Goal: Task Accomplishment & Management: Manage account settings

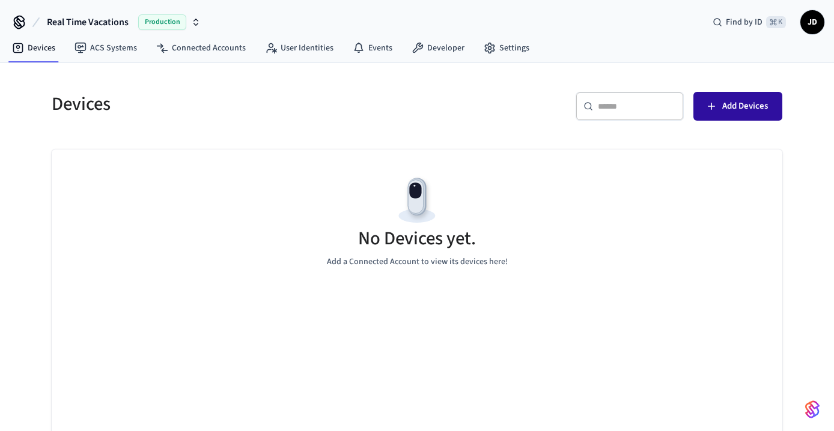
click at [729, 104] on span "Add Devices" at bounding box center [745, 107] width 46 height 16
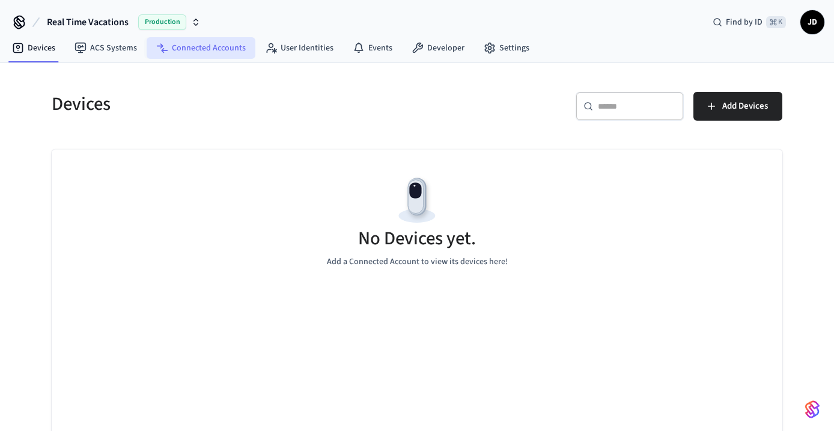
click at [209, 46] on link "Connected Accounts" at bounding box center [201, 48] width 109 height 22
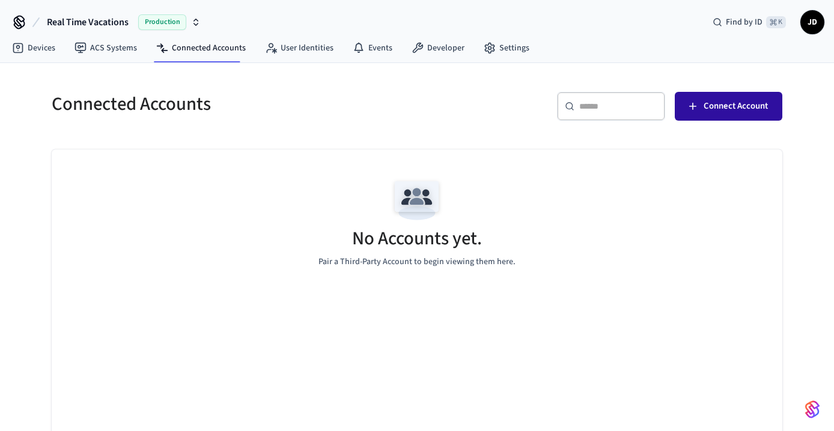
click at [708, 104] on span "Connect Account" at bounding box center [735, 107] width 64 height 16
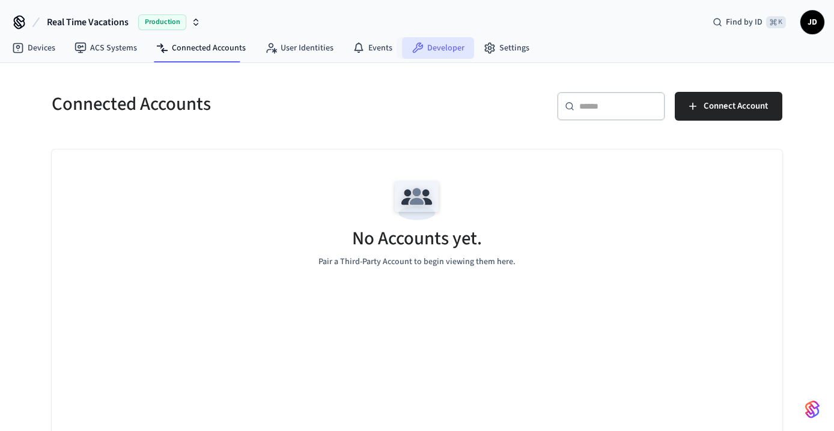
click at [431, 52] on link "Developer" at bounding box center [438, 48] width 72 height 22
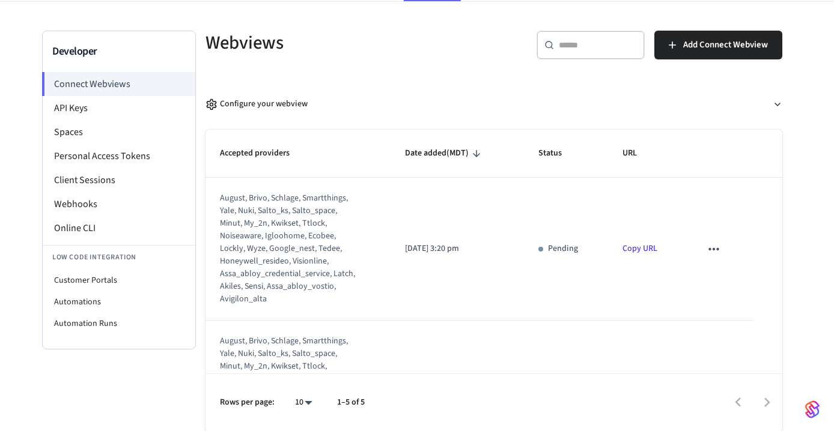
scroll to position [34, 0]
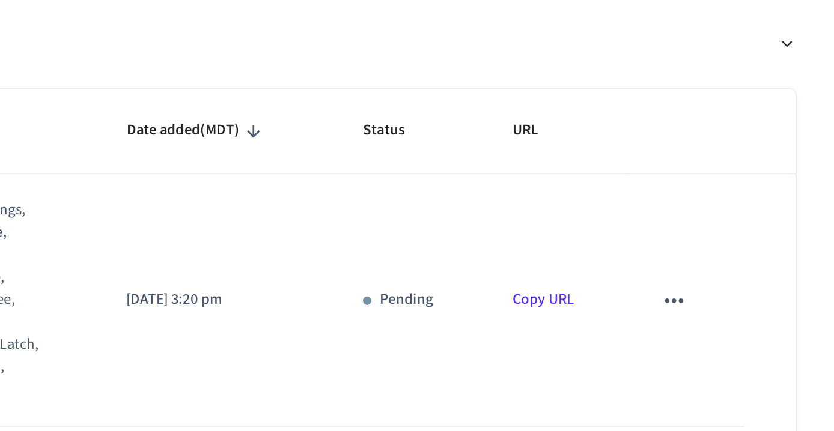
click at [706, 268] on icon "sticky table" at bounding box center [714, 276] width 16 height 16
click at [264, 118] on div at bounding box center [417, 215] width 834 height 431
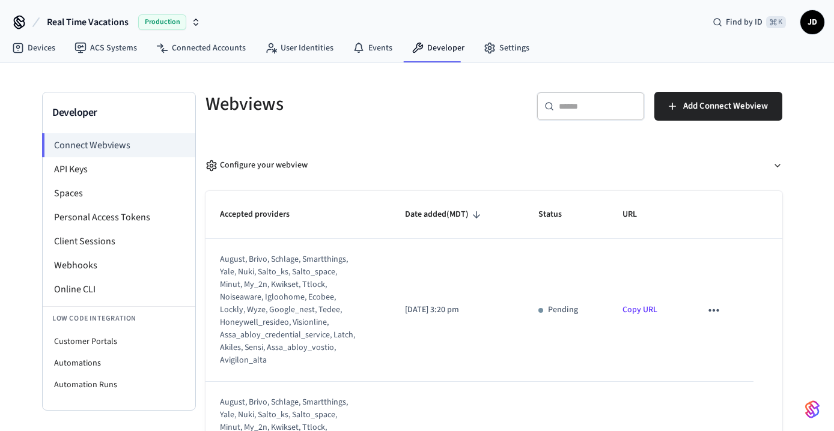
scroll to position [0, 0]
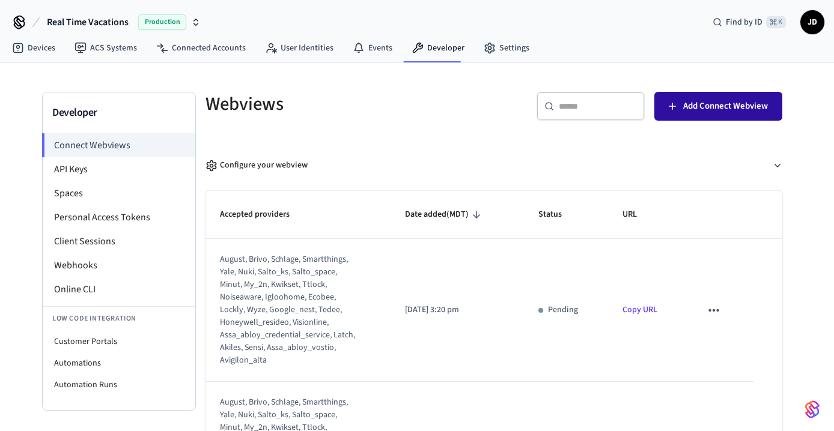
click at [691, 105] on span "Add Connect Webview" at bounding box center [725, 107] width 85 height 16
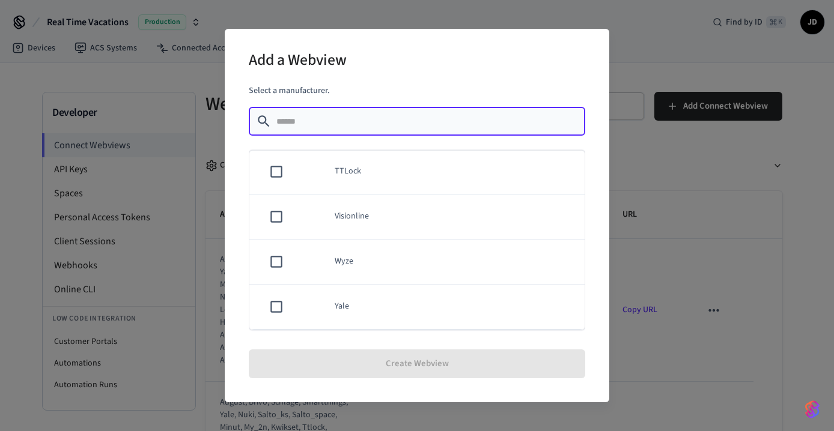
scroll to position [1039, 0]
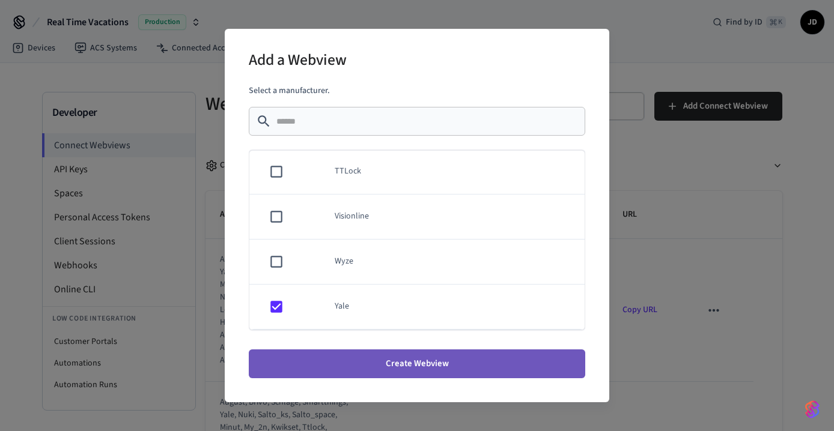
click at [387, 361] on button "Create Webview" at bounding box center [417, 364] width 336 height 29
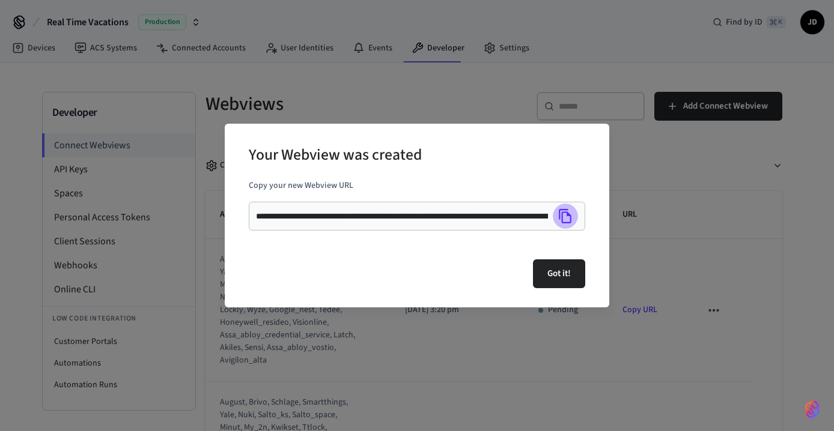
click at [567, 214] on icon "Copy" at bounding box center [565, 216] width 13 height 14
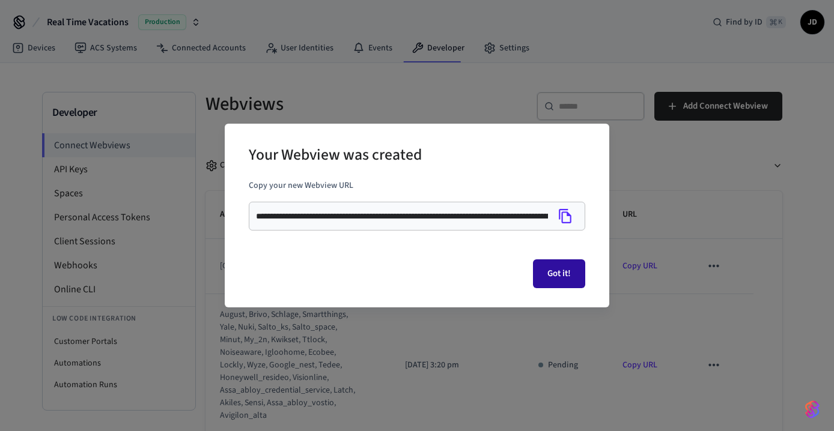
click at [560, 269] on button "Got it!" at bounding box center [559, 273] width 52 height 29
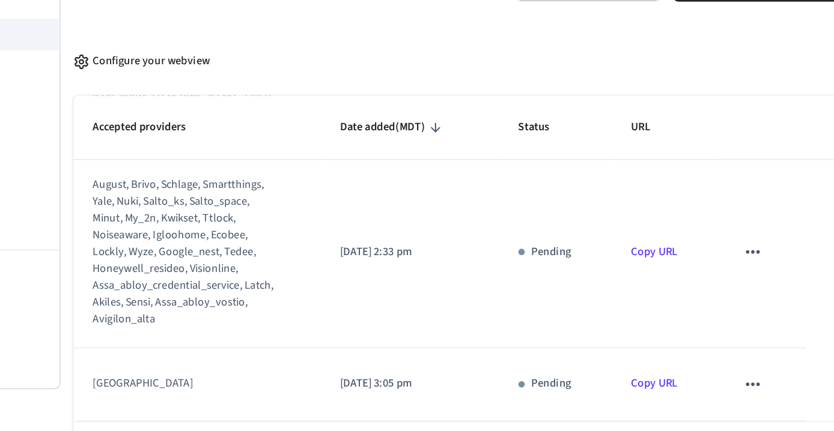
scroll to position [485, 0]
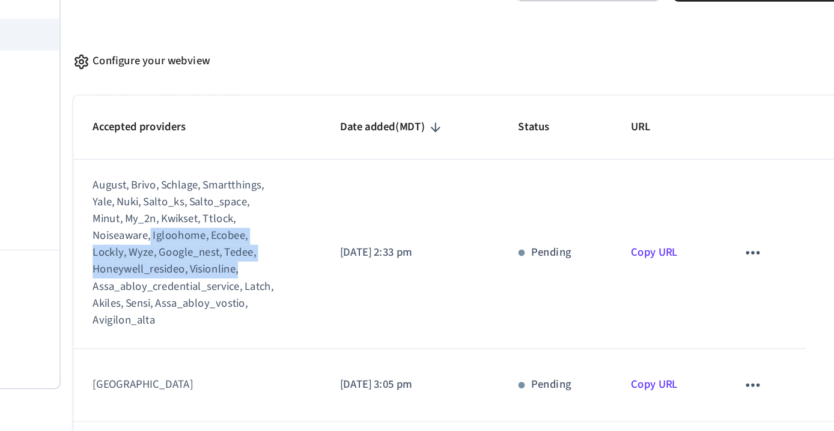
drag, startPoint x: 199, startPoint y: 168, endPoint x: 201, endPoint y: 202, distance: 34.9
click at [220, 241] on div "august, brivo, schlage, smartthings, yale, nuki, salto_ks, salto_space, minut, …" at bounding box center [290, 298] width 141 height 114
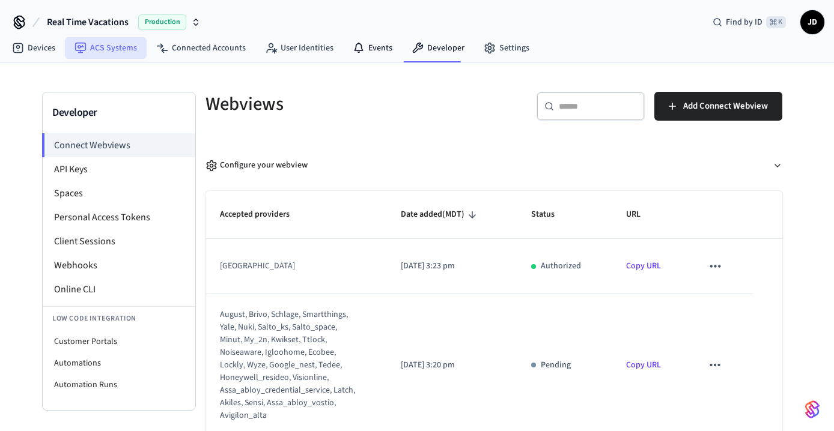
scroll to position [0, 0]
click at [42, 41] on link "Devices" at bounding box center [33, 48] width 62 height 22
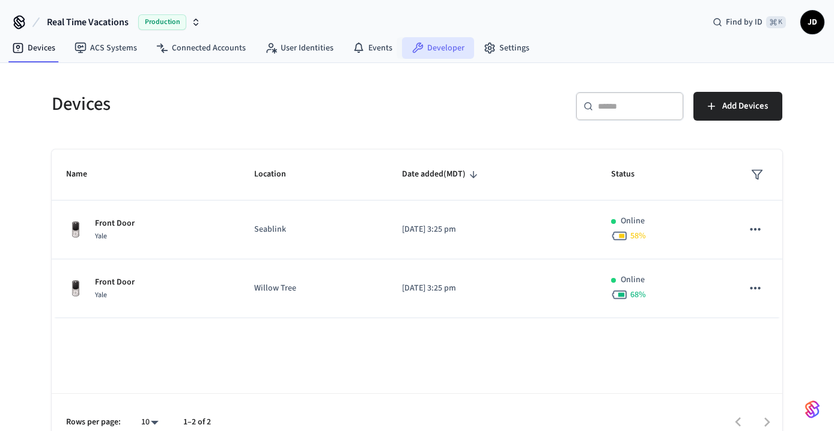
click at [422, 50] on link "Developer" at bounding box center [438, 48] width 72 height 22
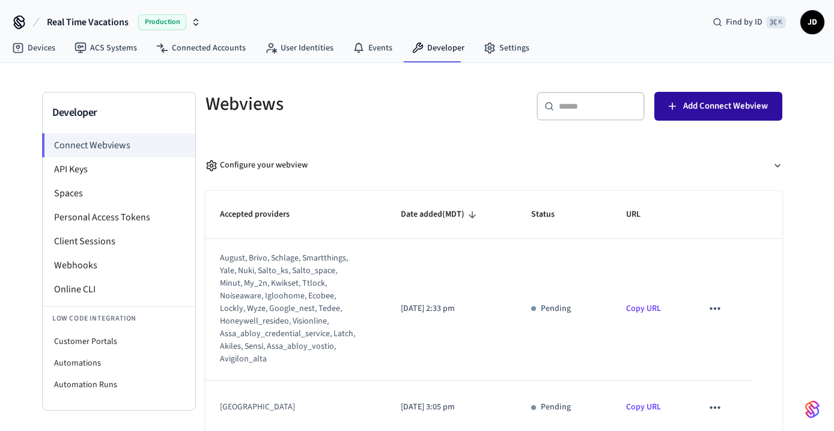
click at [700, 104] on span "Add Connect Webview" at bounding box center [725, 107] width 85 height 16
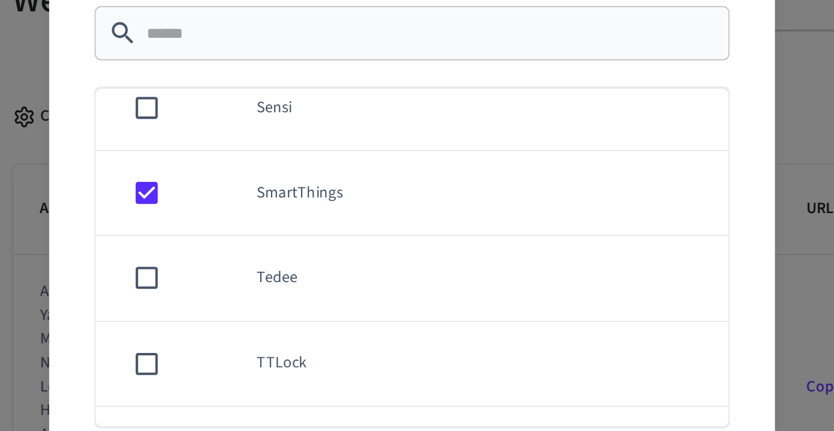
scroll to position [14, 0]
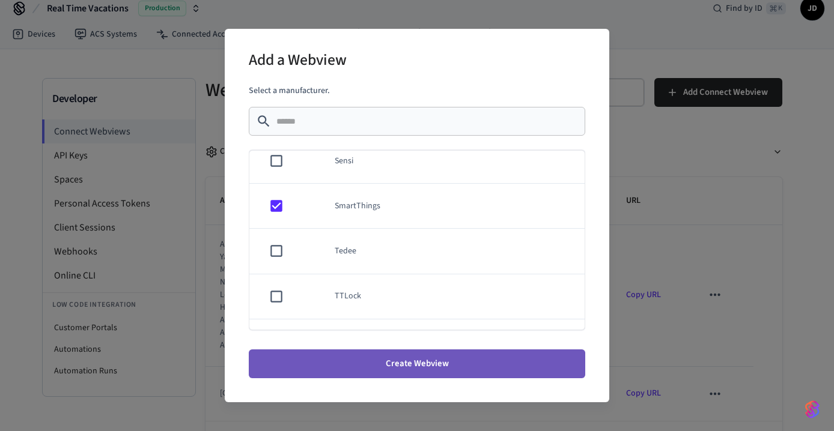
click at [377, 357] on button "Create Webview" at bounding box center [417, 364] width 336 height 29
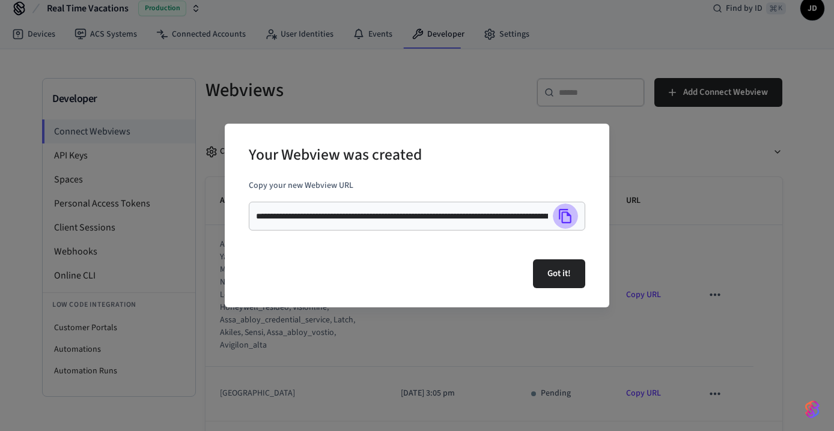
click at [560, 223] on icon "Copy" at bounding box center [565, 216] width 16 height 16
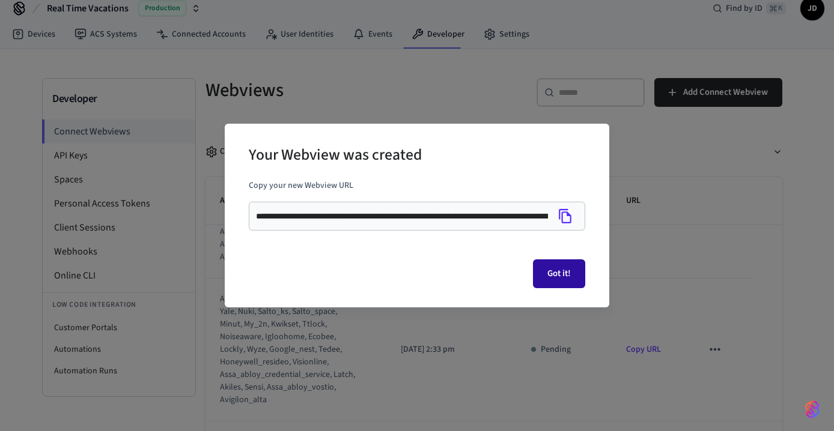
click at [562, 279] on button "Got it!" at bounding box center [559, 273] width 52 height 29
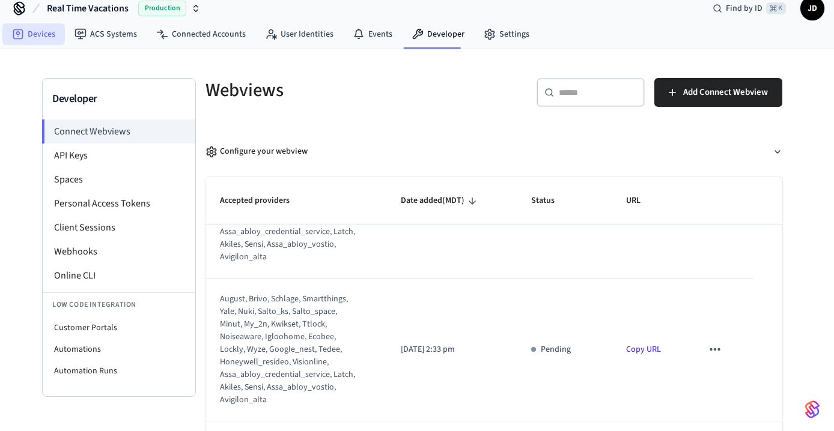
click at [21, 32] on icon at bounding box center [18, 34] width 12 height 12
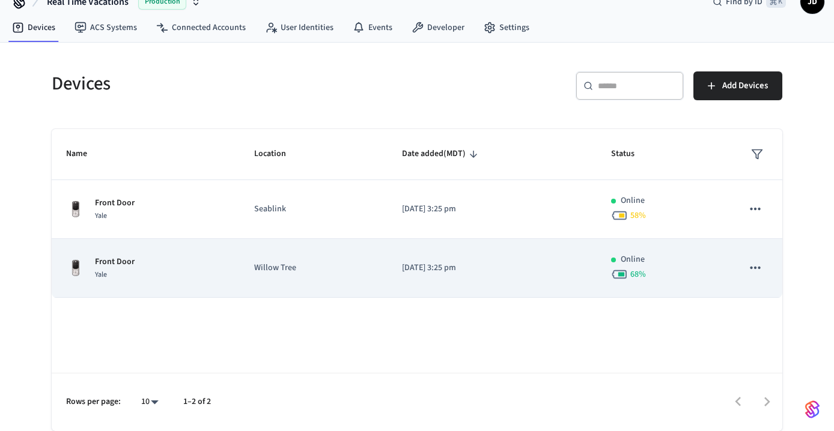
scroll to position [20, 0]
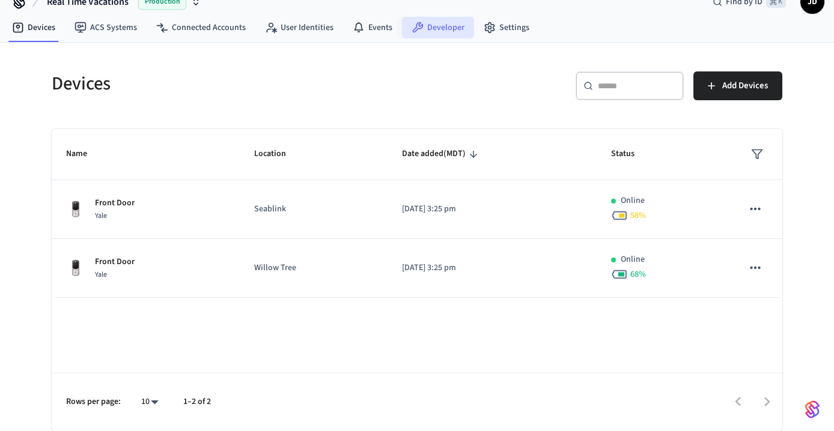
click at [436, 29] on link "Developer" at bounding box center [438, 28] width 72 height 22
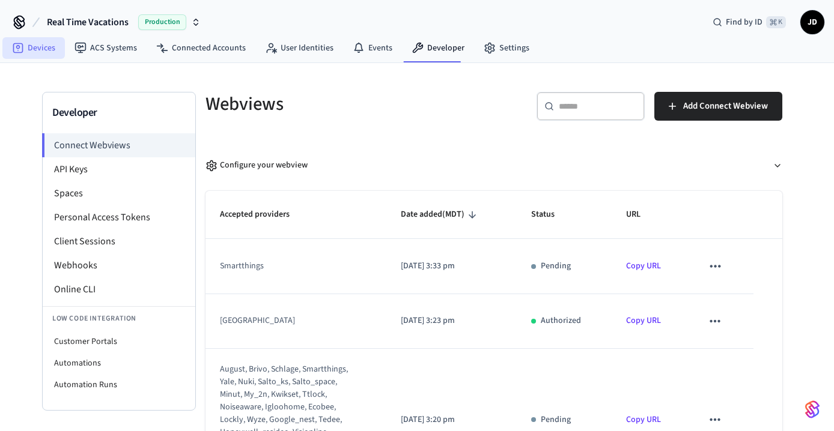
click at [34, 45] on link "Devices" at bounding box center [33, 48] width 62 height 22
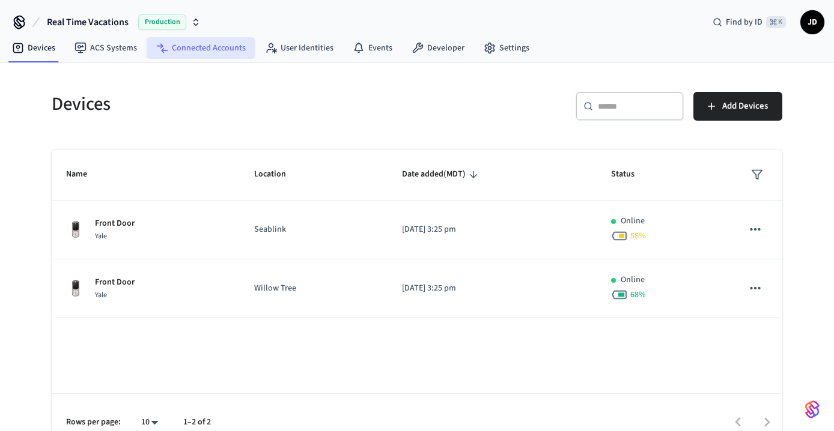
click at [210, 53] on link "Connected Accounts" at bounding box center [201, 48] width 109 height 22
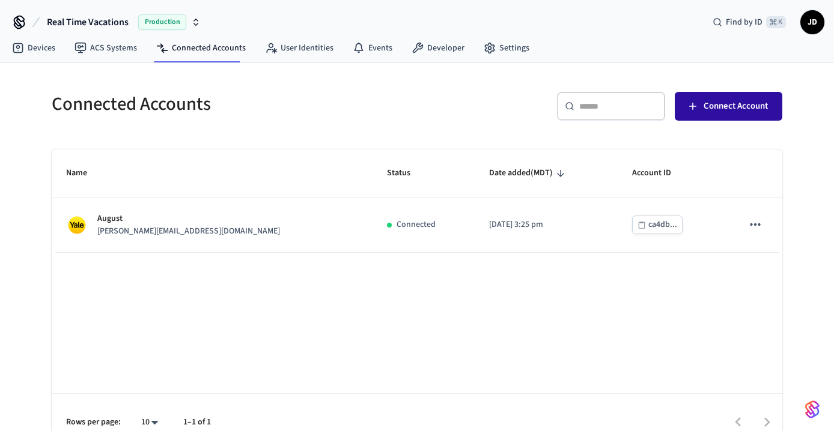
click at [726, 100] on span "Connect Account" at bounding box center [735, 107] width 64 height 16
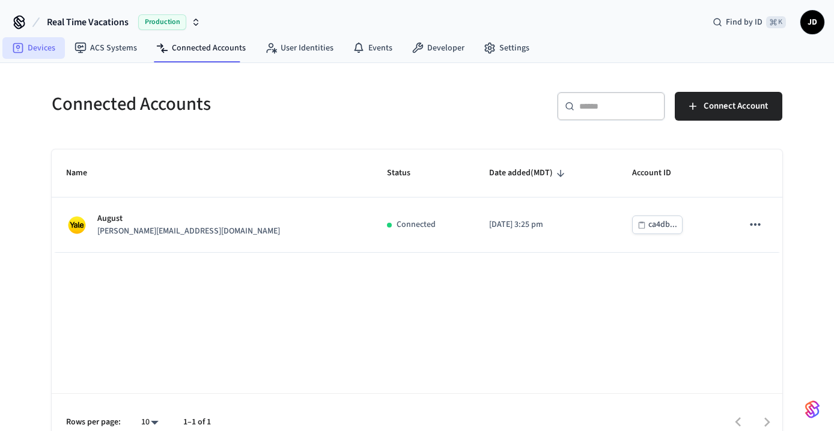
click at [36, 47] on link "Devices" at bounding box center [33, 48] width 62 height 22
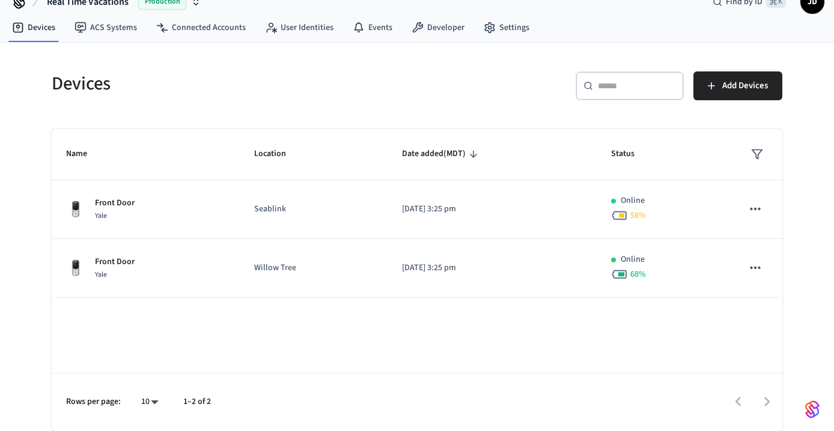
scroll to position [20, 0]
click at [202, 31] on link "Connected Accounts" at bounding box center [201, 28] width 109 height 22
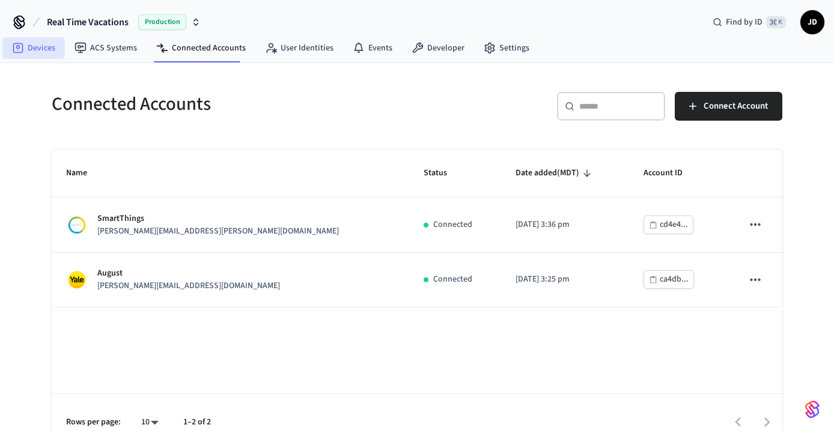
click at [38, 51] on link "Devices" at bounding box center [33, 48] width 62 height 22
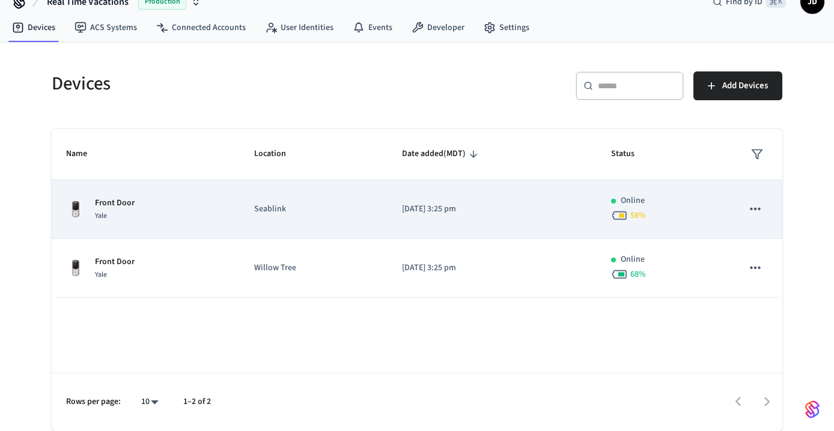
scroll to position [20, 0]
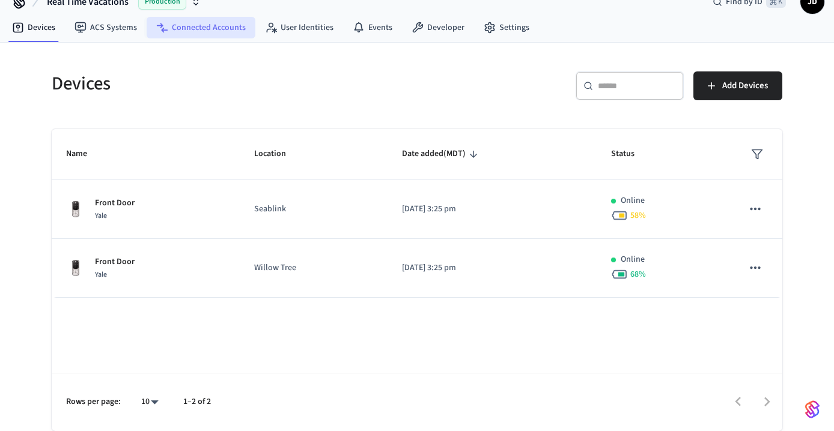
click at [199, 28] on link "Connected Accounts" at bounding box center [201, 28] width 109 height 22
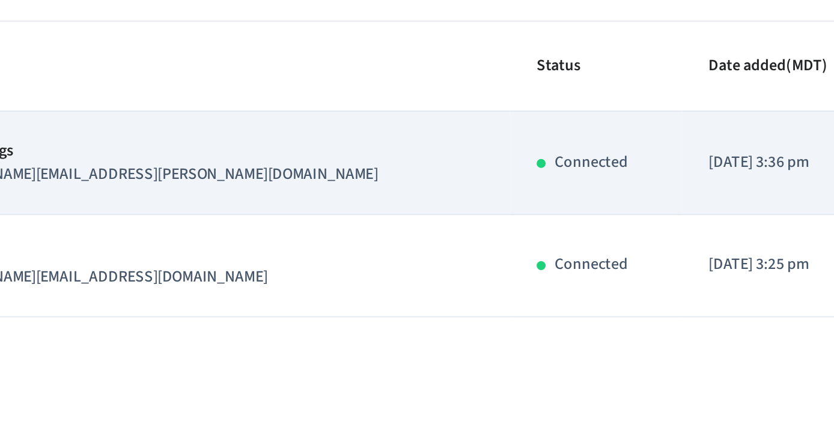
scroll to position [20, 0]
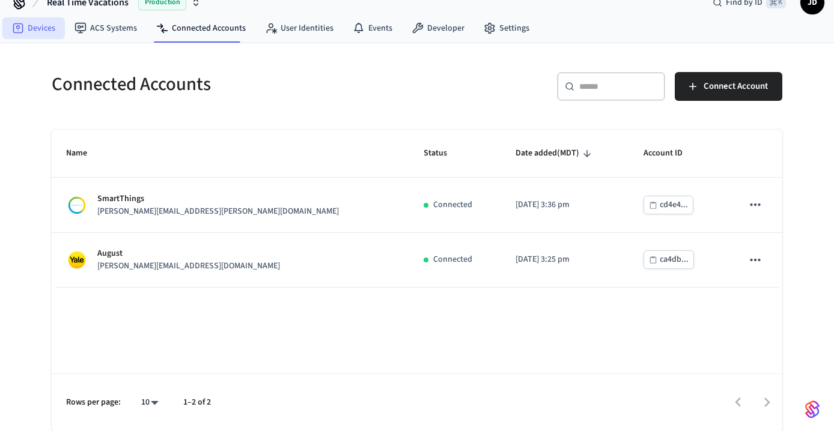
click at [38, 29] on link "Devices" at bounding box center [33, 28] width 62 height 22
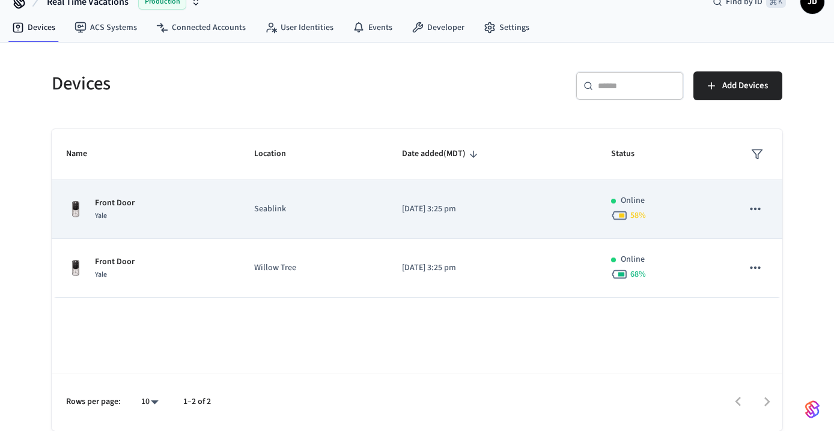
scroll to position [20, 0]
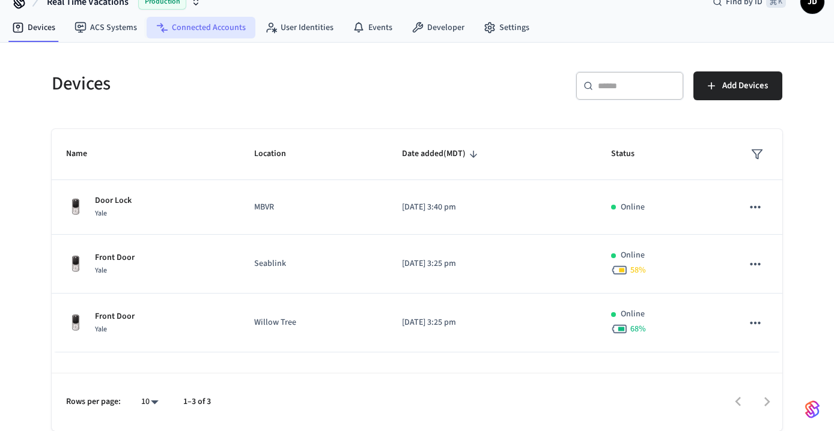
click at [201, 27] on link "Connected Accounts" at bounding box center [201, 28] width 109 height 22
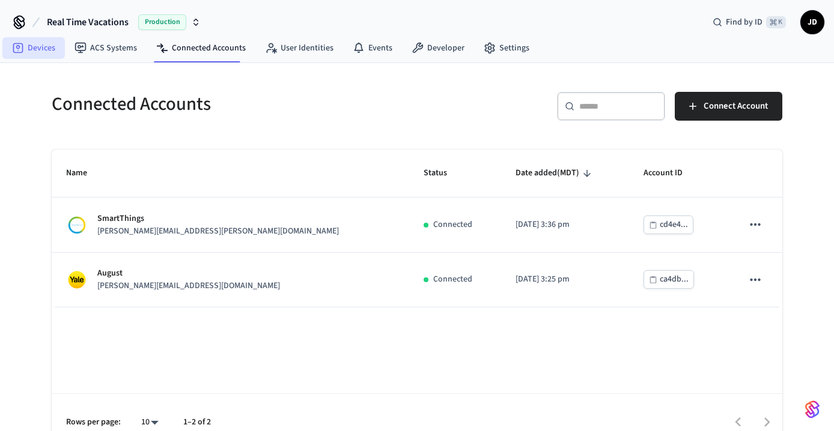
click at [43, 46] on link "Devices" at bounding box center [33, 48] width 62 height 22
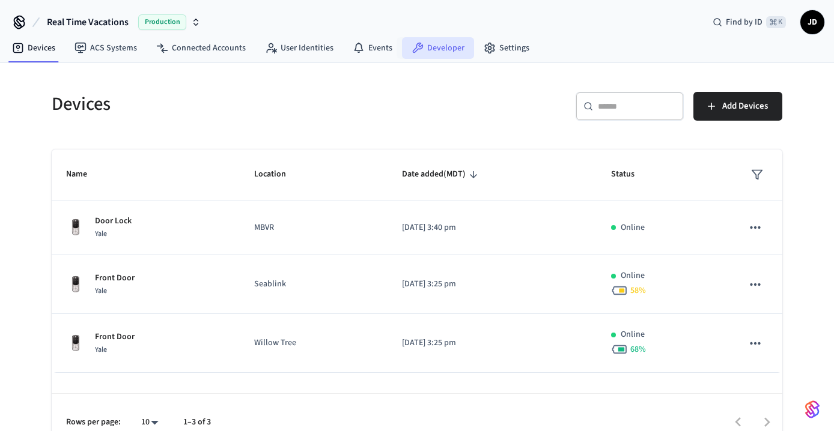
click at [425, 49] on link "Developer" at bounding box center [438, 48] width 72 height 22
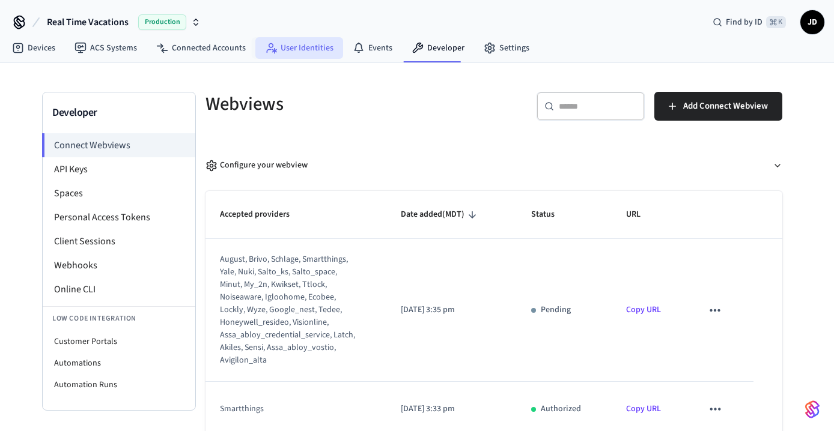
click at [296, 46] on link "User Identities" at bounding box center [299, 48] width 88 height 22
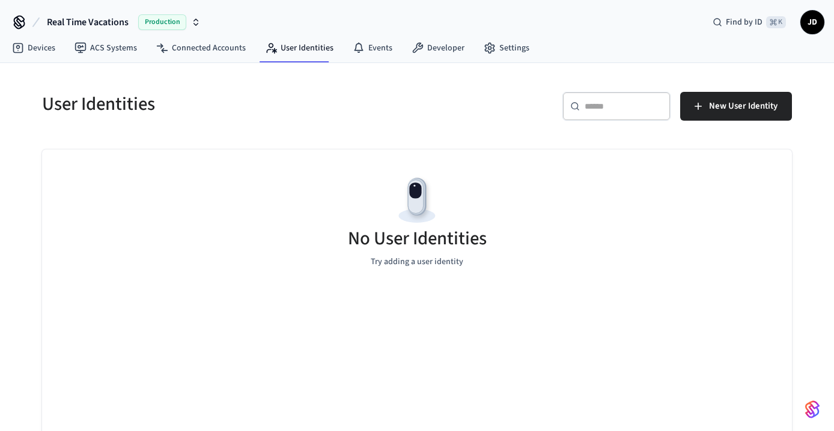
click at [809, 21] on span "JD" at bounding box center [812, 22] width 22 height 22
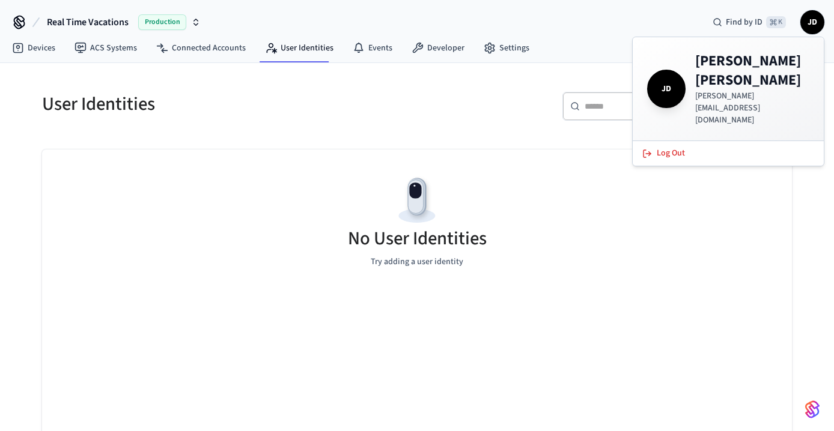
click at [591, 16] on div "Real Time Vacations Production Find by ID ⌘ K JD" at bounding box center [417, 17] width 834 height 35
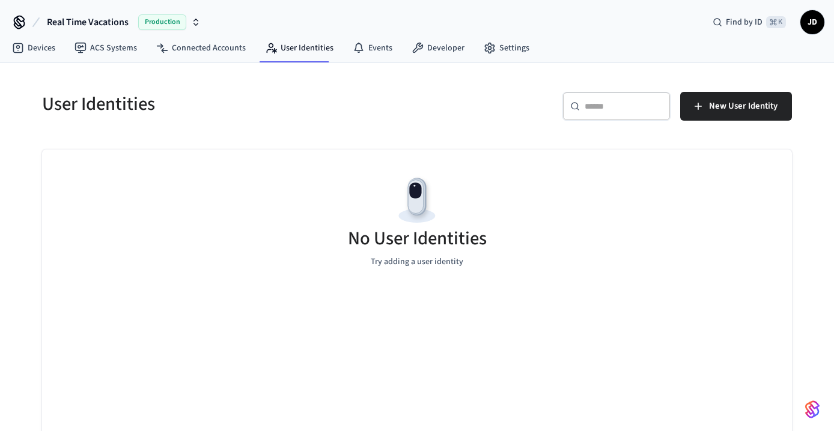
click at [80, 20] on span "Real Time Vacations" at bounding box center [88, 22] width 82 height 14
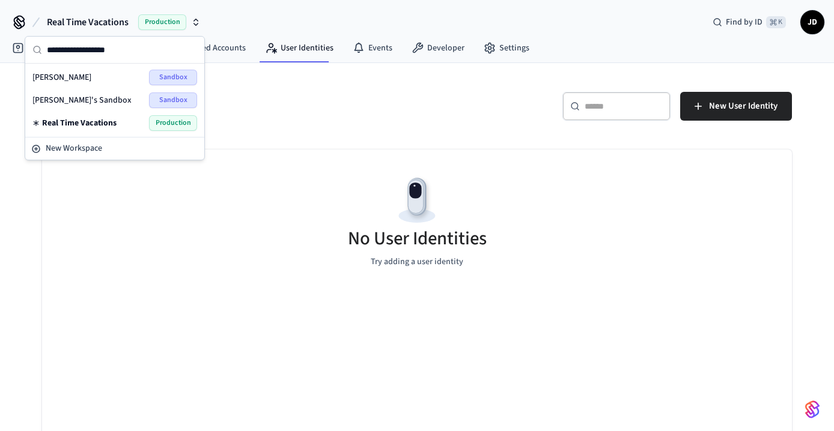
click at [71, 223] on div "No User Identities Try adding a user identity" at bounding box center [417, 221] width 750 height 143
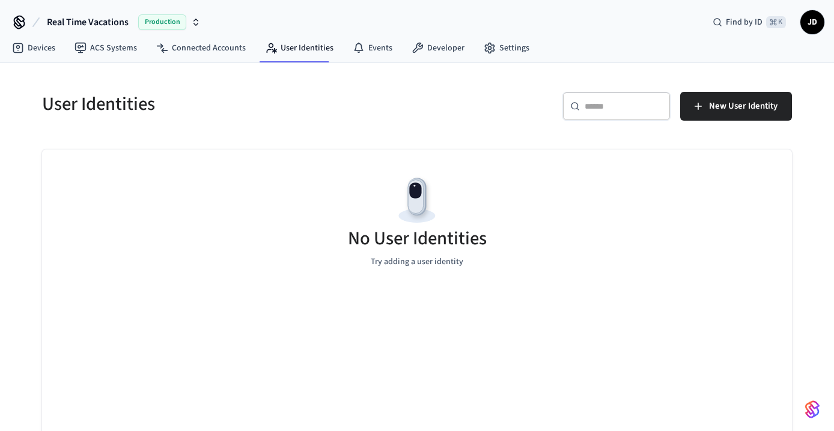
click at [22, 20] on icon at bounding box center [19, 22] width 19 height 19
click at [428, 43] on link "Developer" at bounding box center [438, 48] width 72 height 22
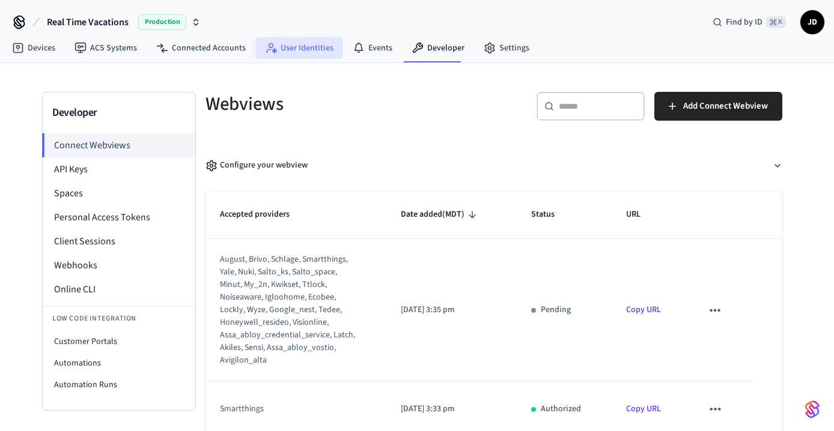
click at [291, 52] on link "User Identities" at bounding box center [299, 48] width 88 height 22
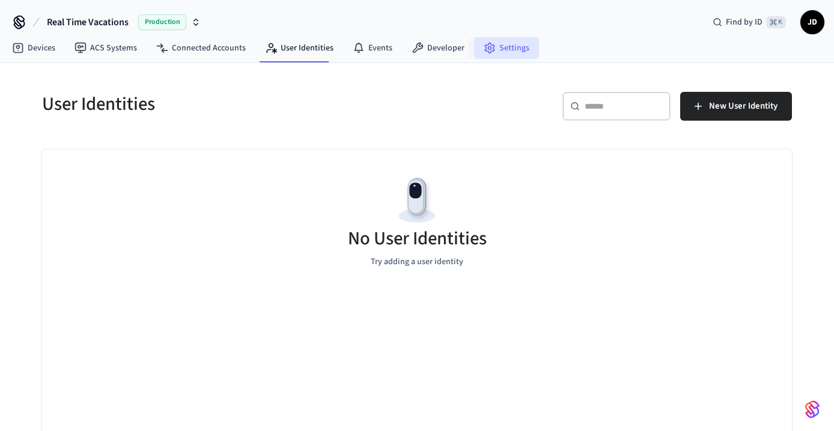
click at [503, 46] on link "Settings" at bounding box center [506, 48] width 65 height 22
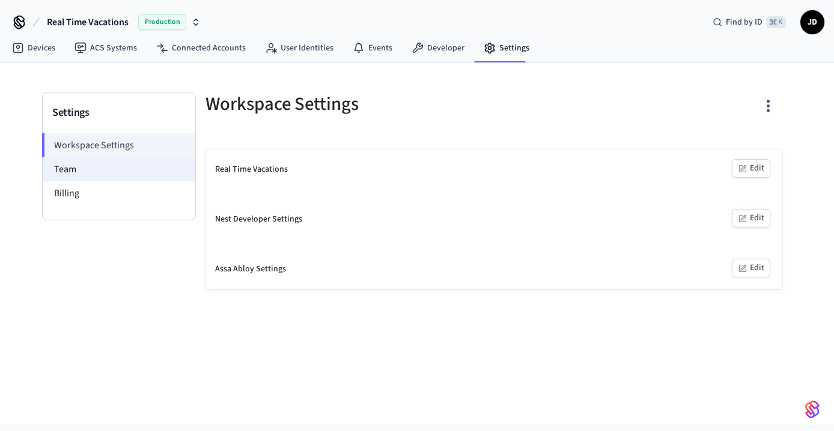
click at [65, 163] on li "Team" at bounding box center [119, 169] width 153 height 24
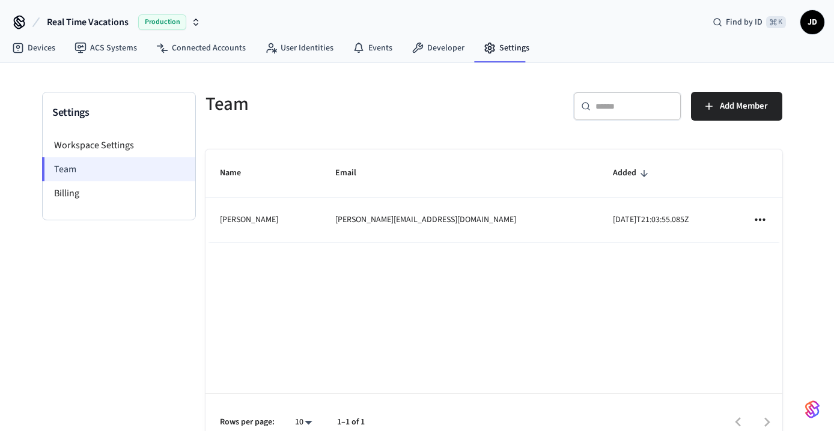
click at [61, 174] on li "Team" at bounding box center [118, 169] width 153 height 24
click at [727, 107] on span "Add Member" at bounding box center [744, 107] width 48 height 16
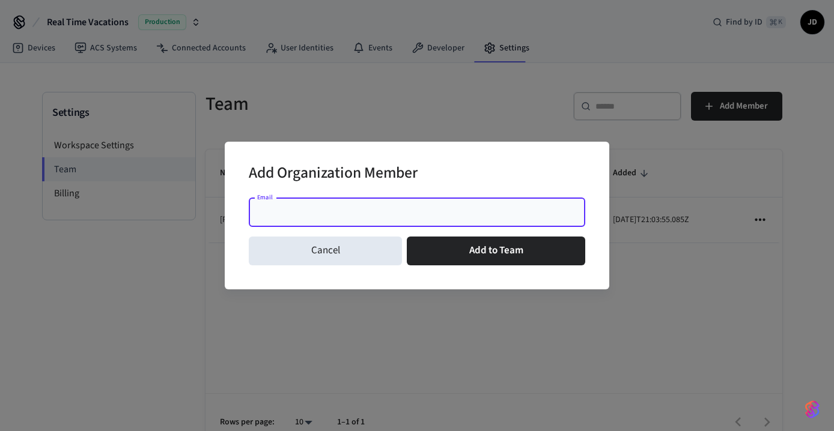
click at [351, 211] on input "Email" at bounding box center [417, 213] width 322 height 12
type input "*"
paste input "**********"
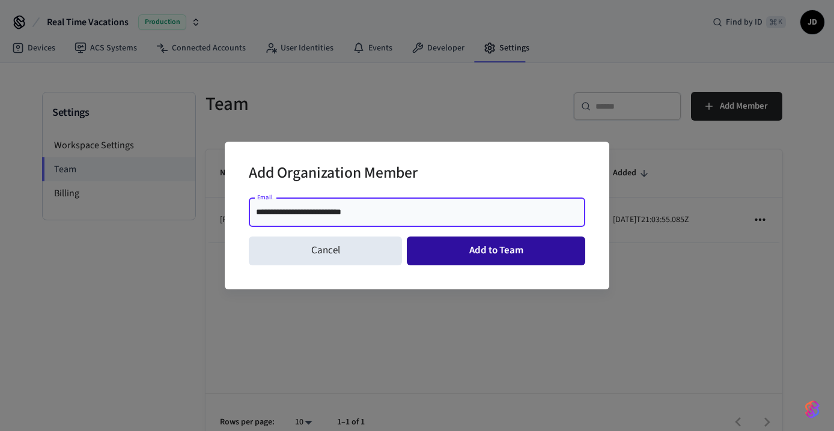
type input "**********"
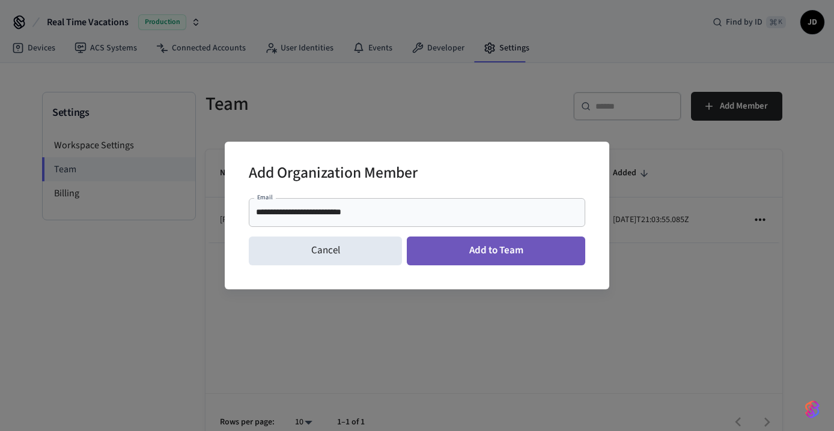
click at [473, 259] on button "Add to Team" at bounding box center [496, 251] width 178 height 29
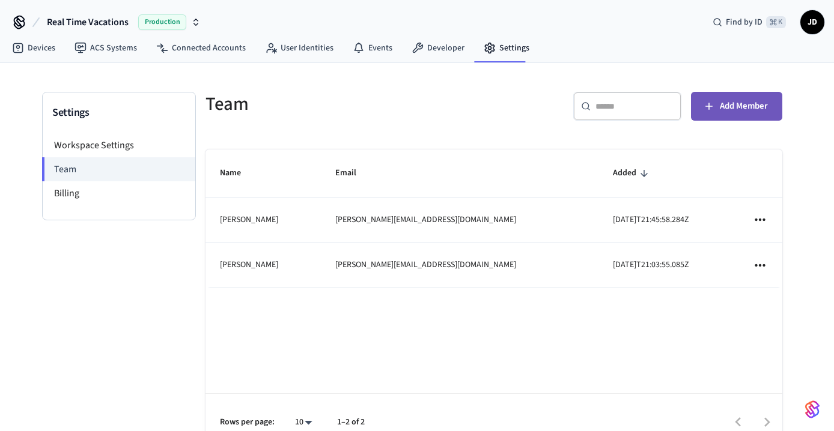
click at [721, 108] on span "Add Member" at bounding box center [744, 107] width 48 height 16
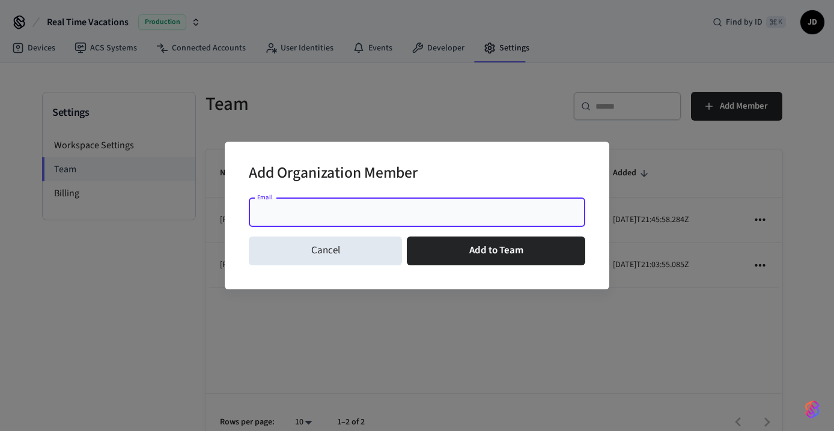
click at [412, 209] on input "Email" at bounding box center [417, 213] width 322 height 12
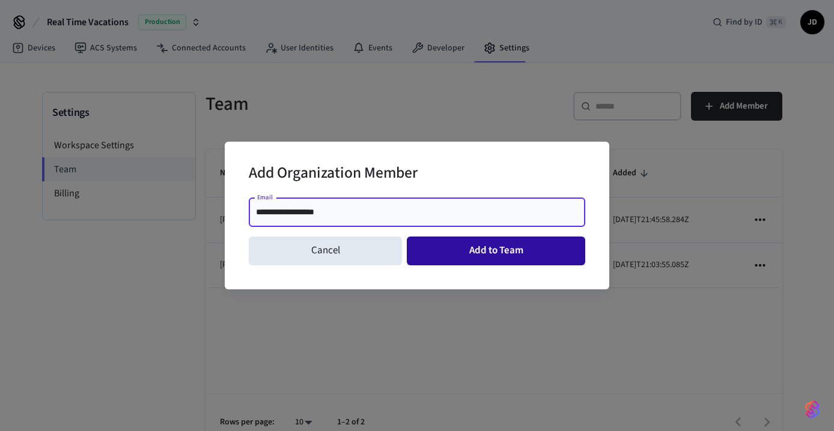
type input "**********"
click at [494, 247] on button "Add to Team" at bounding box center [496, 251] width 178 height 29
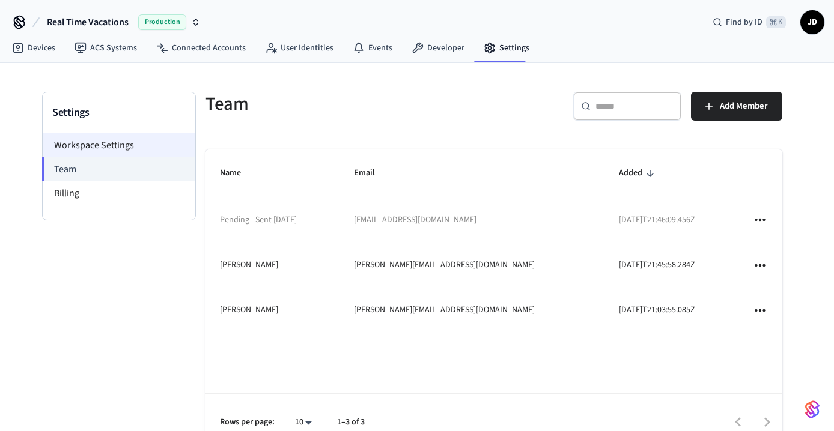
click at [108, 146] on li "Workspace Settings" at bounding box center [119, 145] width 153 height 24
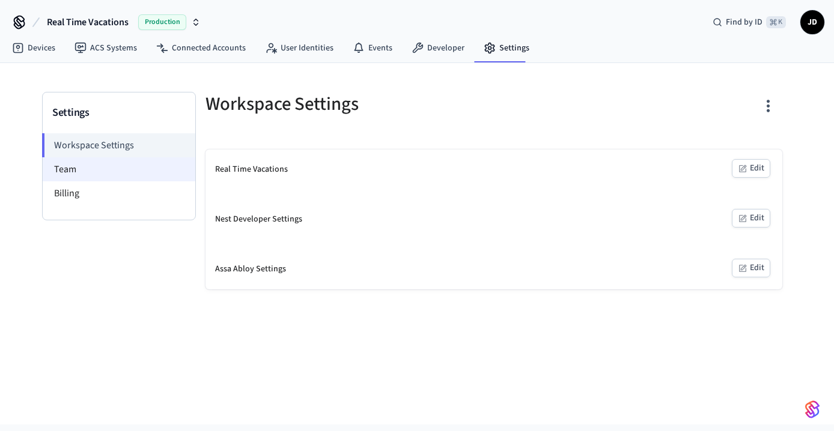
click at [78, 174] on li "Team" at bounding box center [119, 169] width 153 height 24
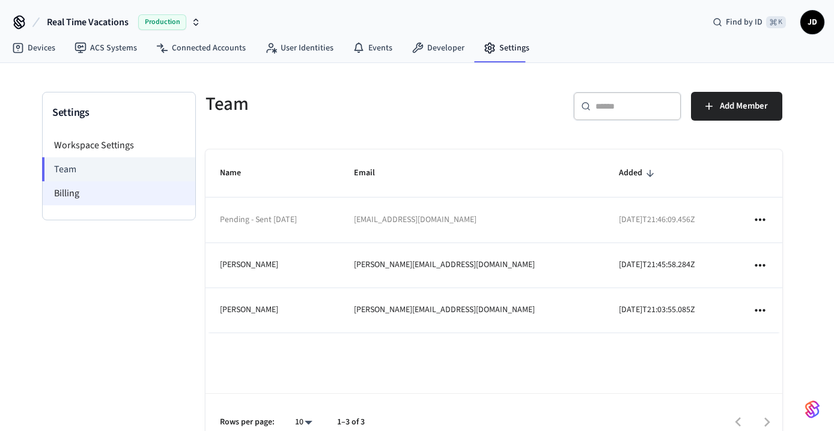
click at [76, 192] on li "Billing" at bounding box center [119, 193] width 153 height 24
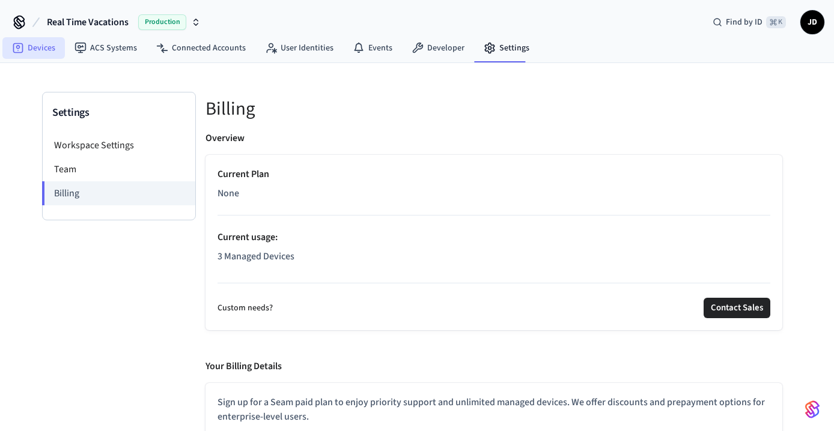
click at [37, 52] on link "Devices" at bounding box center [33, 48] width 62 height 22
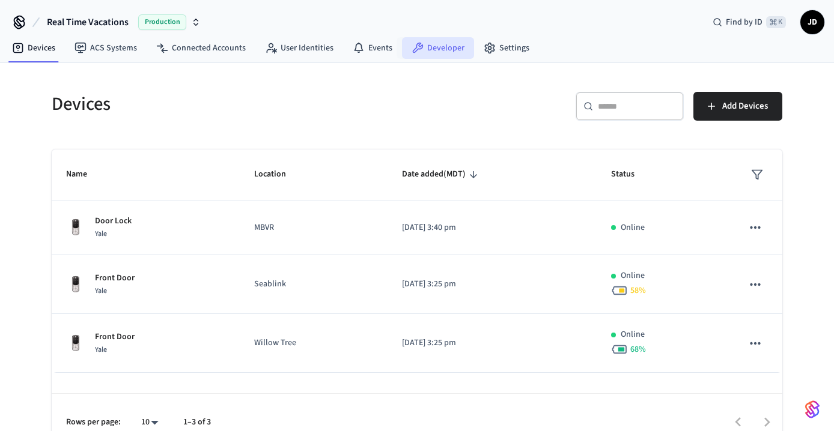
click at [445, 46] on link "Developer" at bounding box center [438, 48] width 72 height 22
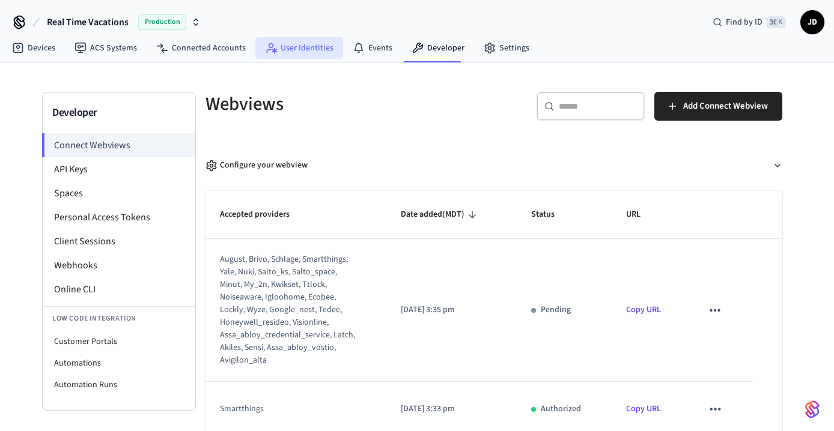
click at [301, 49] on link "User Identities" at bounding box center [299, 48] width 88 height 22
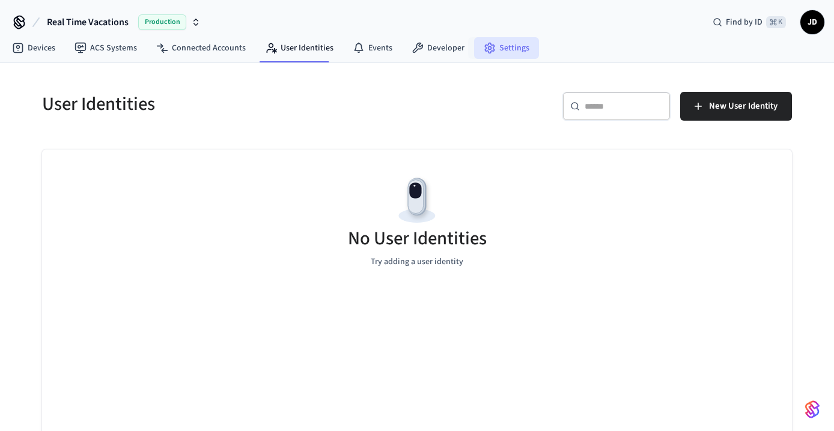
click at [505, 47] on link "Settings" at bounding box center [506, 48] width 65 height 22
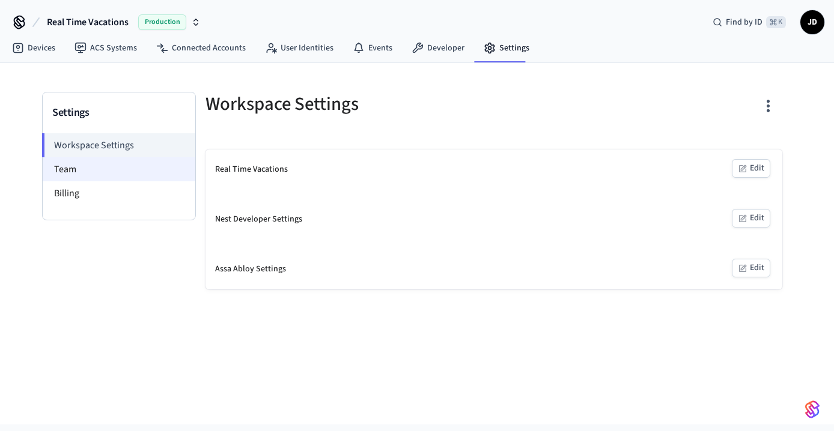
click at [70, 170] on li "Team" at bounding box center [119, 169] width 153 height 24
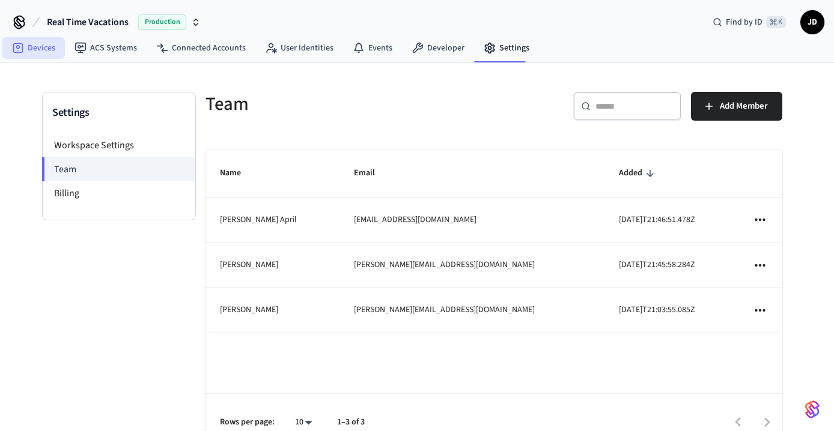
click at [29, 53] on link "Devices" at bounding box center [33, 48] width 62 height 22
